Goal: Find specific page/section: Find specific page/section

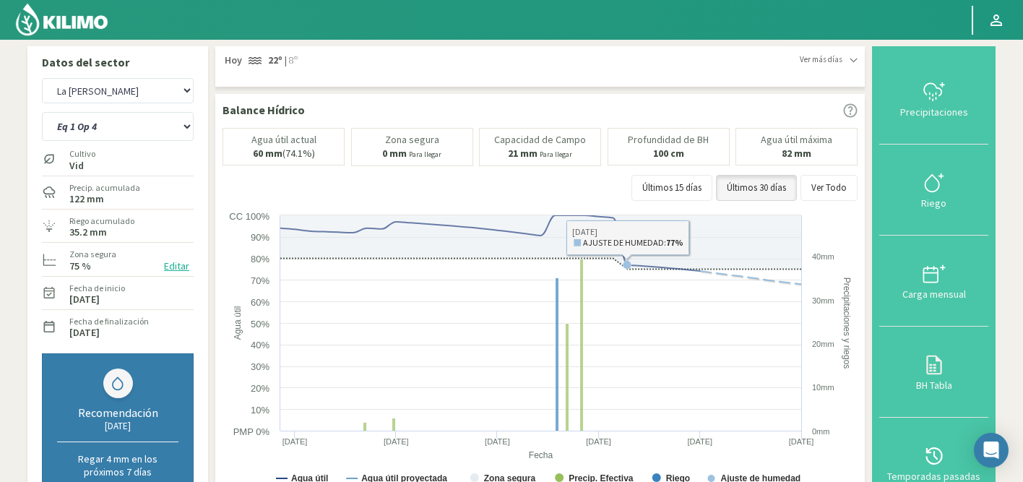
select select "141: Object"
select select "1: Object"
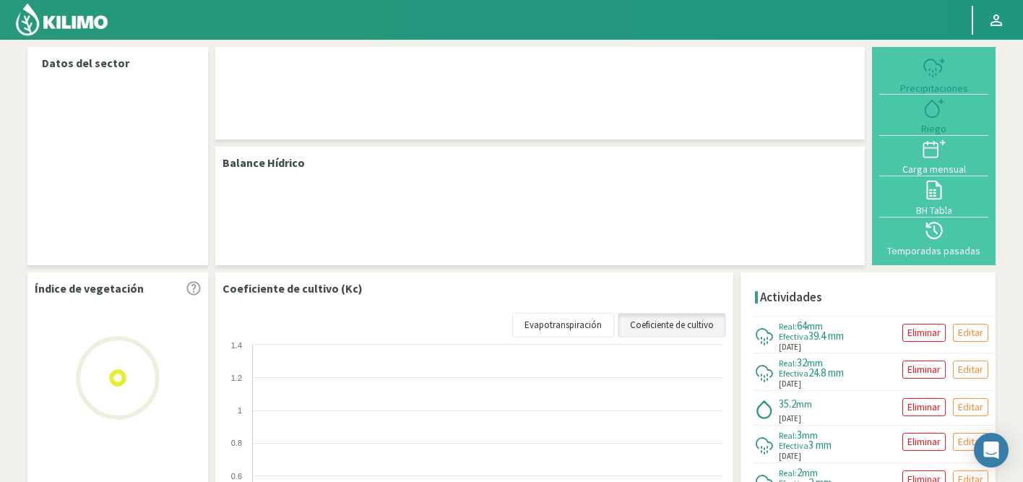
select select "141: Object"
select select "1: Object"
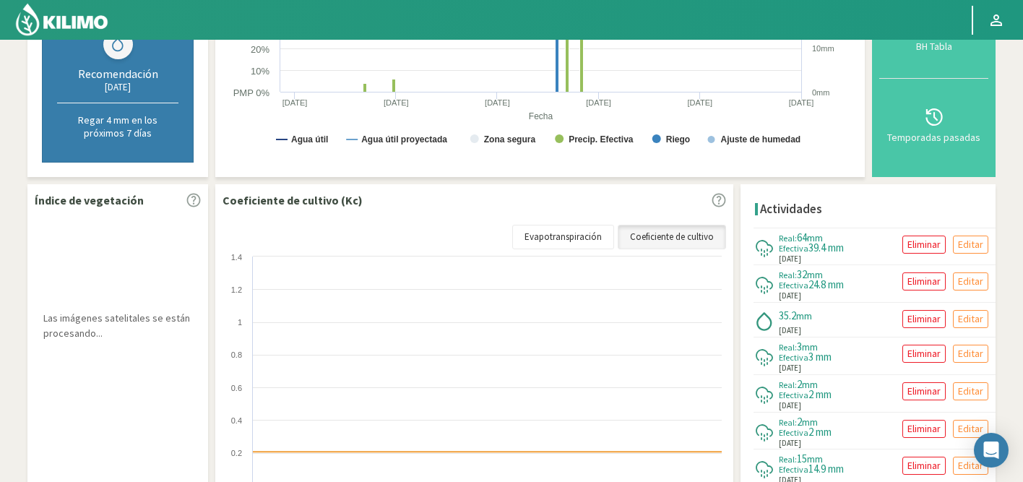
scroll to position [341, 0]
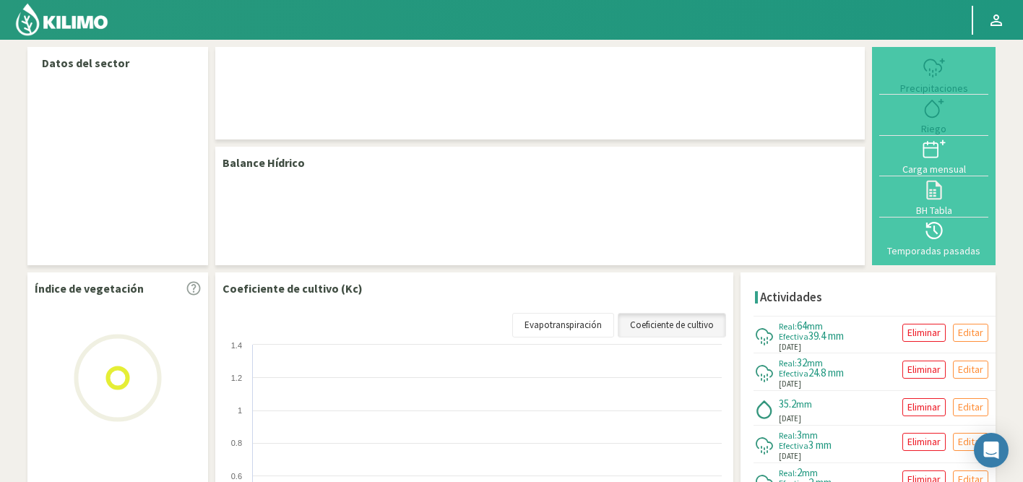
select select "141: Object"
select select "1: Object"
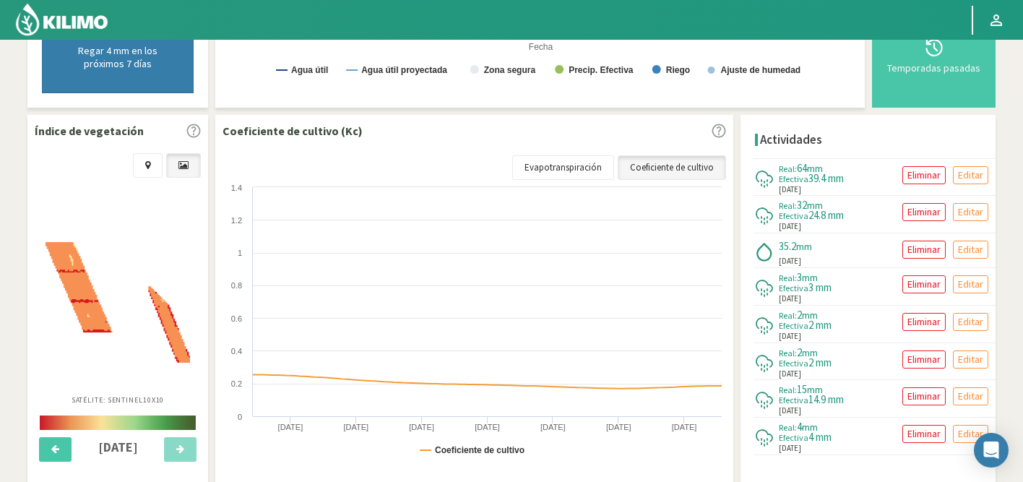
scroll to position [425, 0]
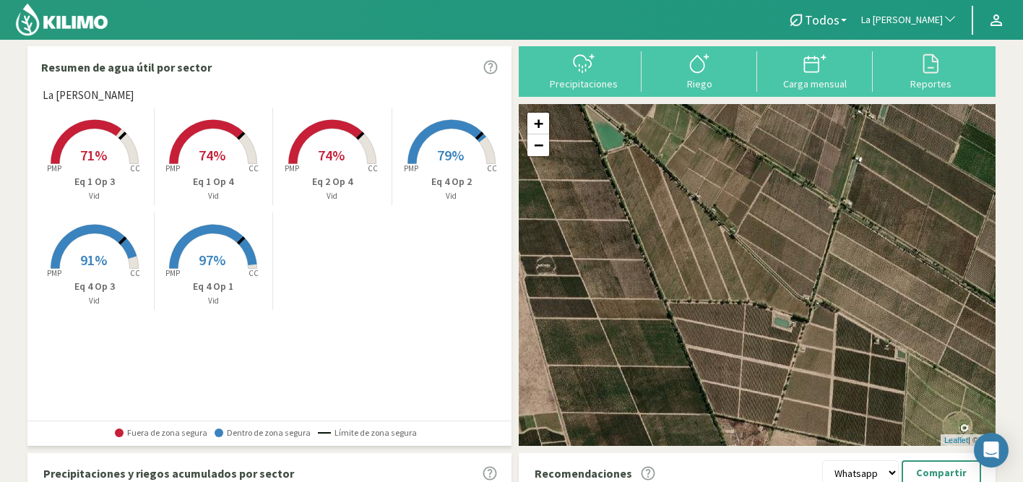
click at [907, 20] on span "La [PERSON_NAME]" at bounding box center [902, 20] width 82 height 14
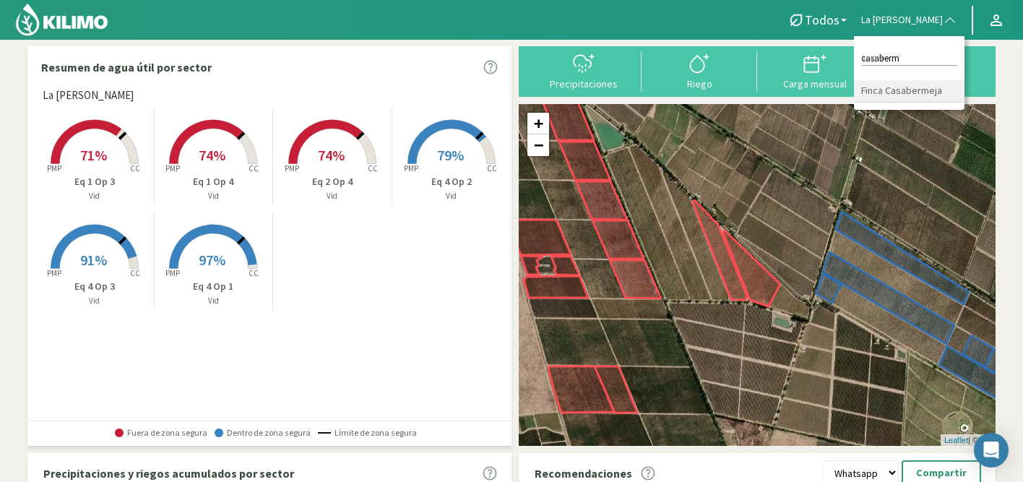
type input "casaberm"
click at [898, 98] on li "Finca Casabermeja" at bounding box center [909, 91] width 111 height 22
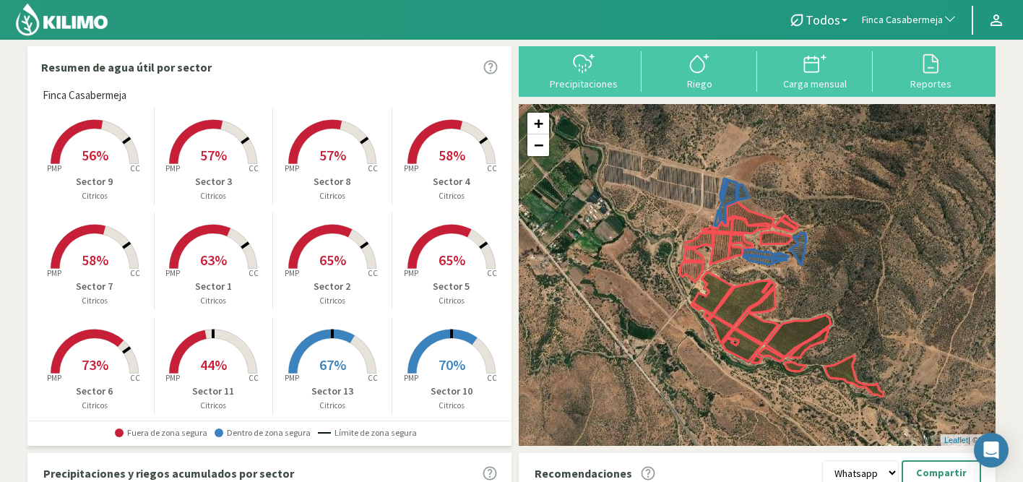
click at [226, 365] on rect at bounding box center [213, 375] width 116 height 116
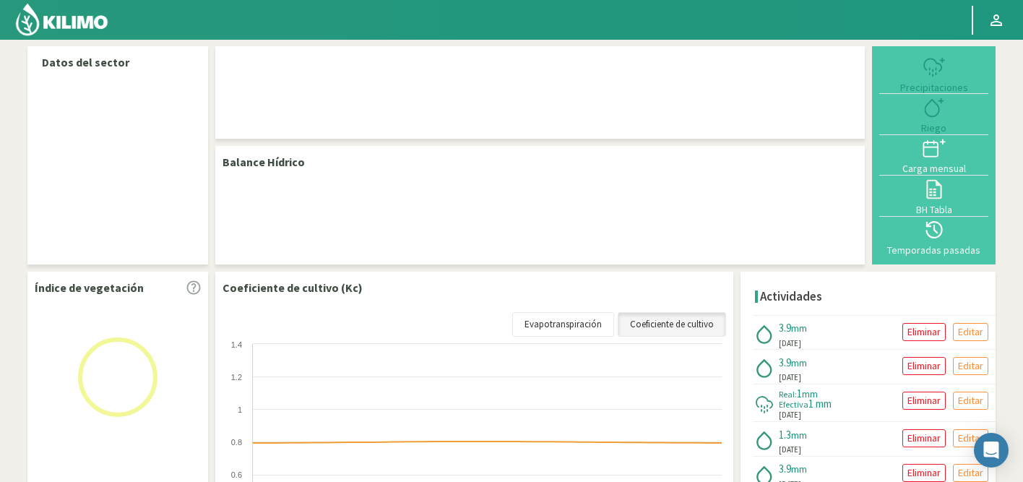
select select "103: Object"
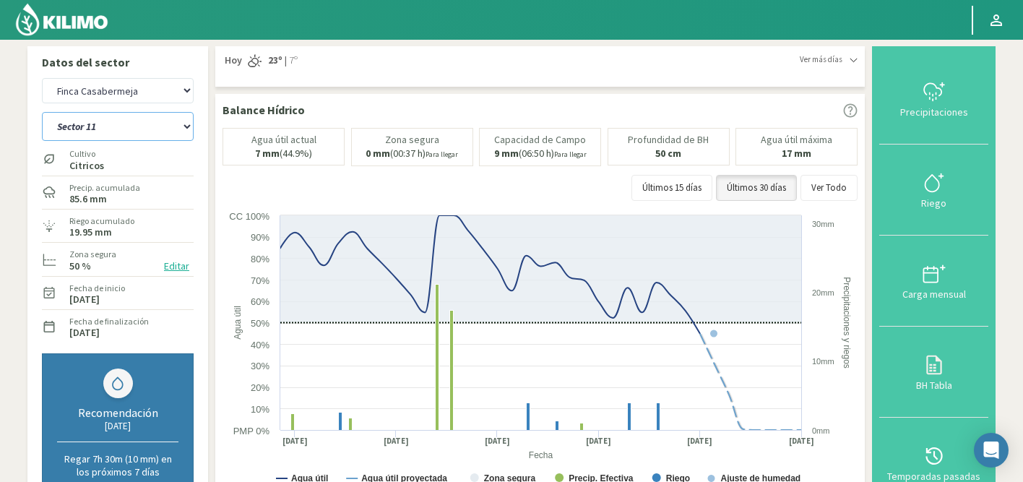
click at [134, 121] on select "Sector 1 Sector 10 Sector 11 Sector 12 Sector 13 Sector 2 Sector 3 Sector 4 Sec…" at bounding box center [118, 126] width 152 height 29
click at [42, 112] on select "Sector 1 Sector 10 Sector 11 Sector 12 Sector 13 Sector 2 Sector 3 Sector 4 Sec…" at bounding box center [118, 126] width 152 height 29
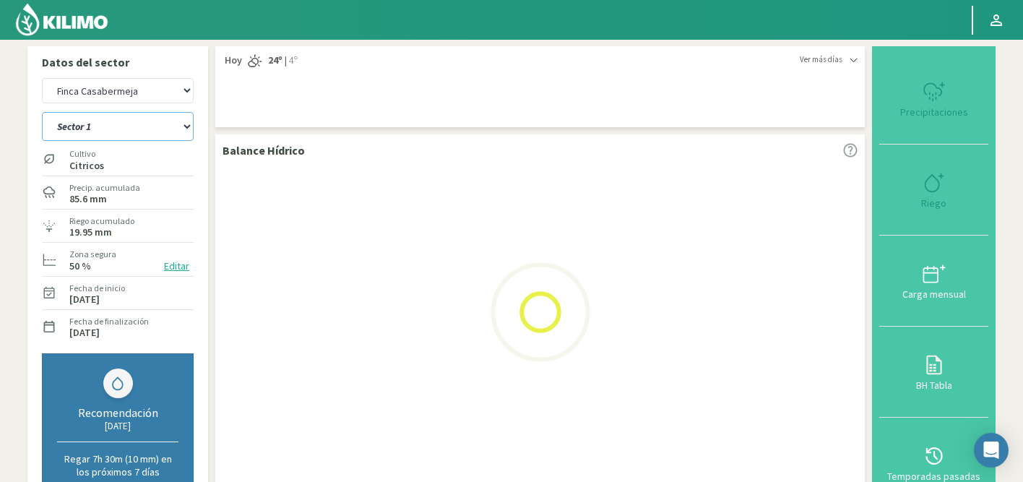
select select "2: Object"
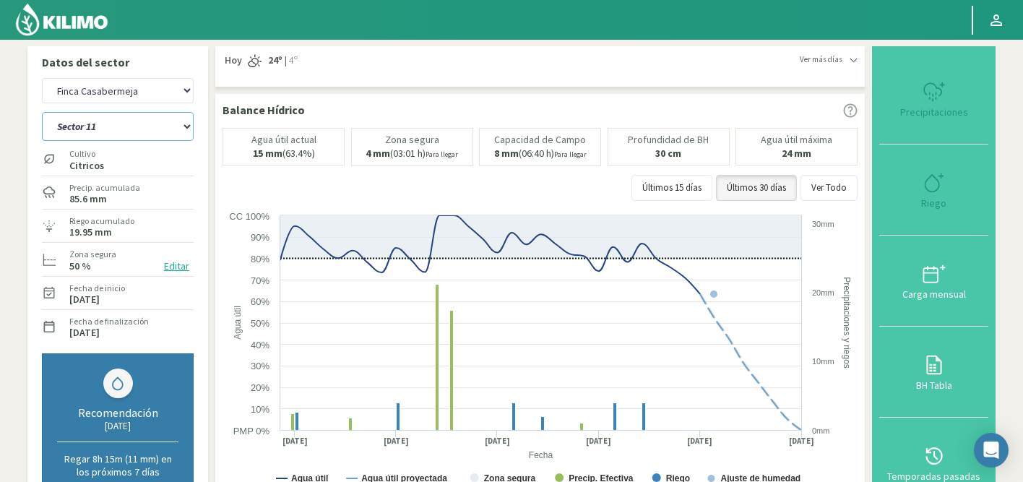
select select "382: Object"
click at [98, 129] on select "Sector 1 Sector 10 Sector 11 Sector 12 Sector 13 Sector 2 Sector 3 Sector 4 Sec…" at bounding box center [118, 126] width 152 height 29
click at [42, 112] on select "Sector 1 Sector 10 Sector 11 Sector 12 Sector 13 Sector 2 Sector 3 Sector 4 Sec…" at bounding box center [118, 126] width 152 height 29
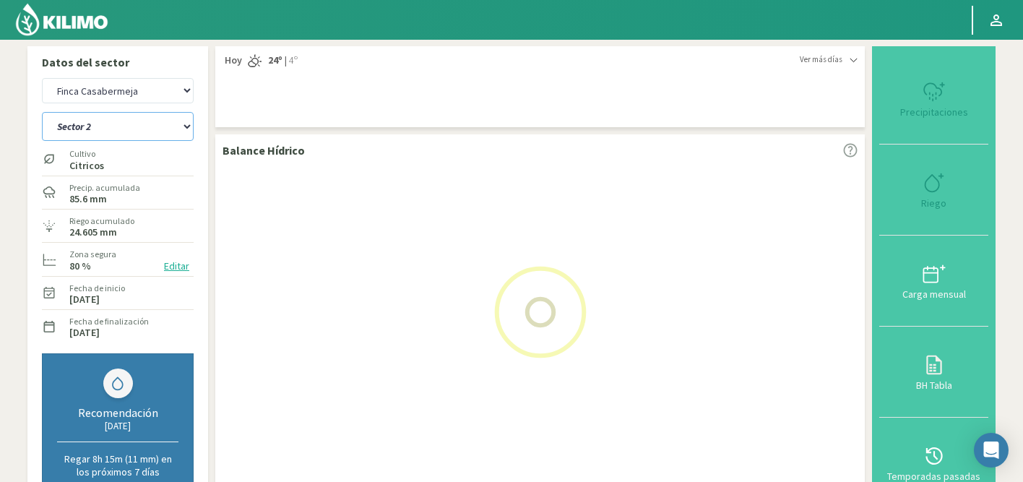
select select "13: Object"
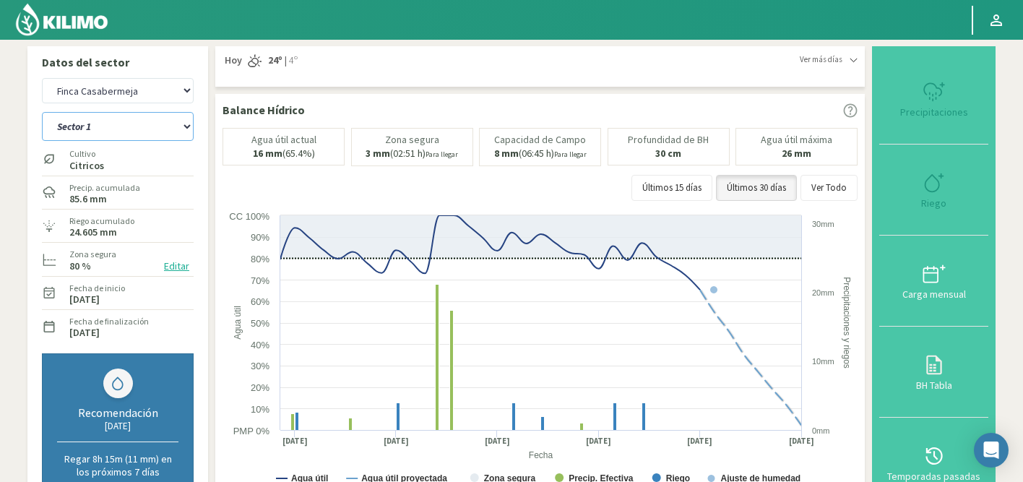
select select "661: Object"
click at [129, 133] on select "Sector 1 Sector 10 Sector 11 Sector 12 Sector 13 Sector 2 Sector 3 Sector 4 Sec…" at bounding box center [118, 126] width 152 height 29
click at [42, 112] on select "Sector 1 Sector 10 Sector 11 Sector 12 Sector 13 Sector 2 Sector 3 Sector 4 Sec…" at bounding box center [118, 126] width 152 height 29
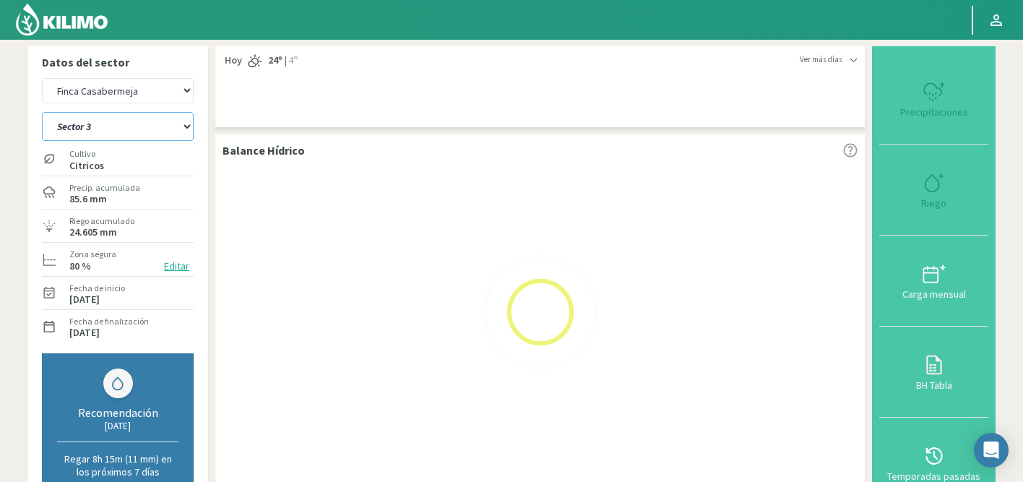
select select "31: Object"
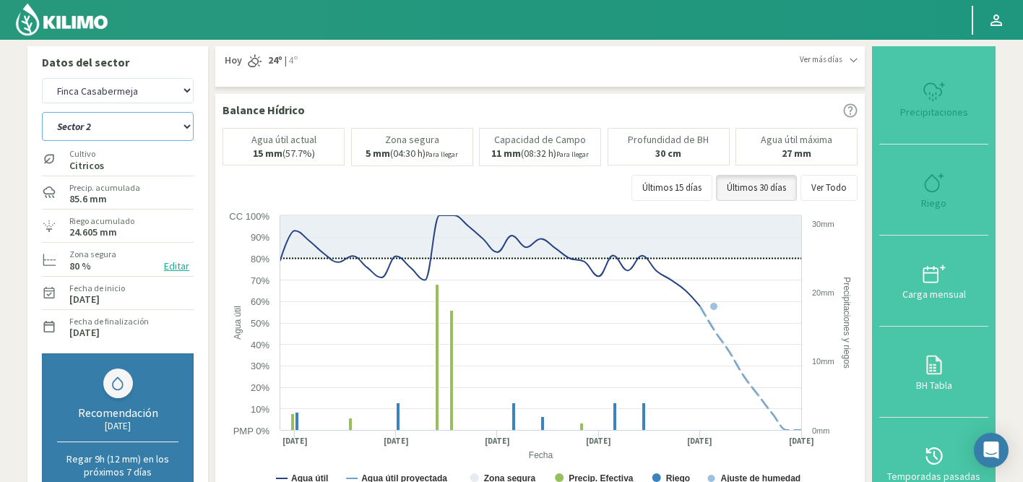
select select "940: Object"
select select "44: Object"
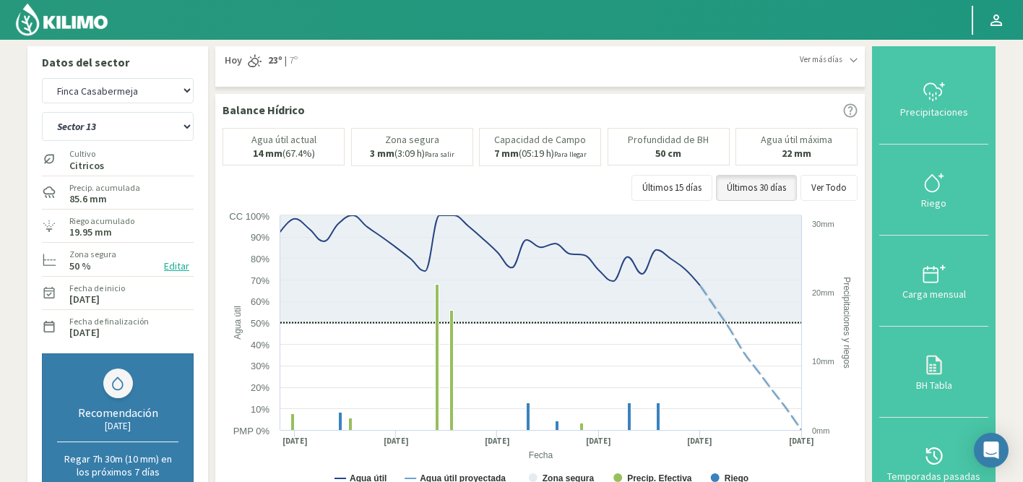
select select "3451: Object"
select select "160: Object"
